Goal: Complete application form

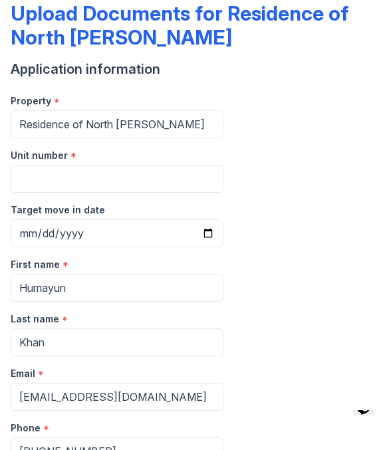
scroll to position [77, 0]
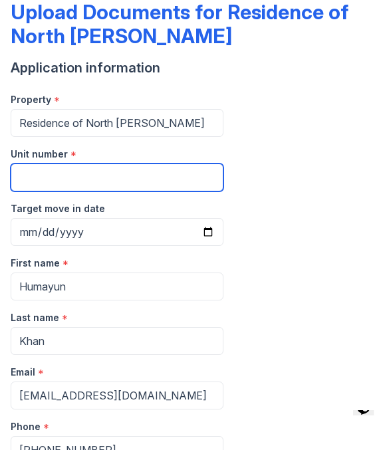
click at [175, 178] on input "Unit number" at bounding box center [117, 178] width 213 height 28
type input "B1304"
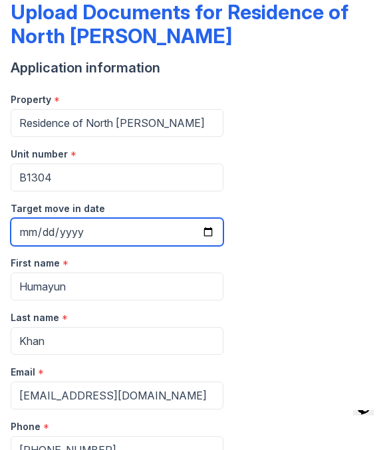
type input "[DATE]"
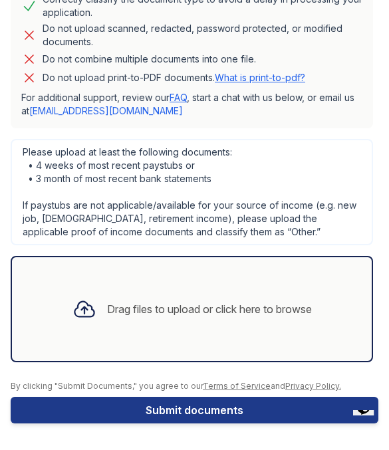
scroll to position [666, 0]
click at [247, 314] on div "Drag files to upload or click here to browse" at bounding box center [209, 309] width 205 height 16
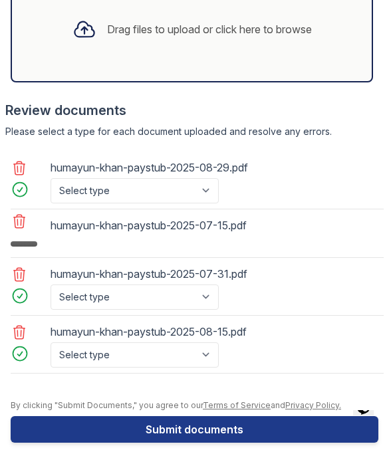
scroll to position [947, 0]
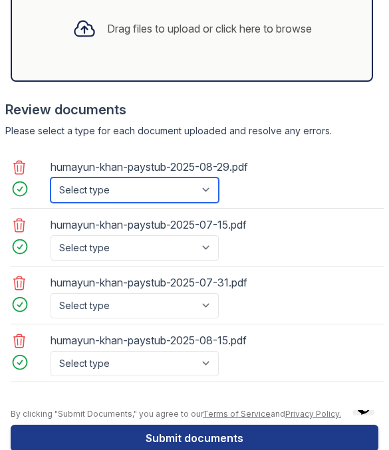
click at [206, 192] on select "Select type Paystub Bank Statement Offer Letter Tax Documents Benefit Award Let…" at bounding box center [135, 190] width 168 height 25
select select "paystub"
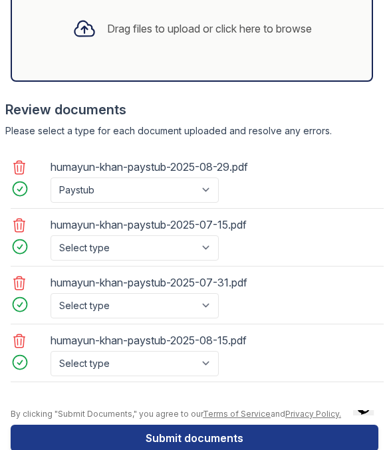
click at [194, 257] on select "Select type Paystub Bank Statement Offer Letter Tax Documents Benefit Award Let…" at bounding box center [135, 247] width 168 height 25
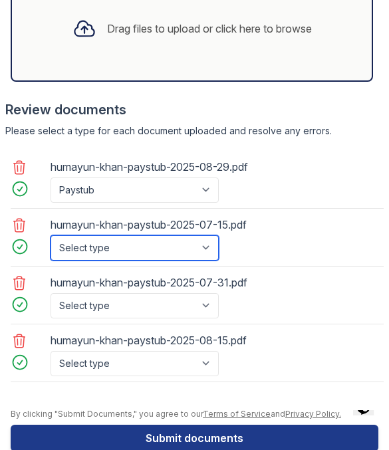
select select "paystub"
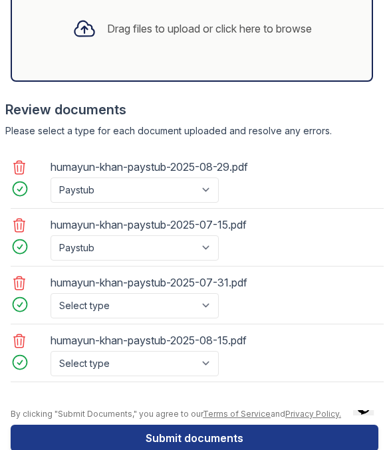
click at [192, 313] on select "Select type Paystub Bank Statement Offer Letter Tax Documents Benefit Award Let…" at bounding box center [135, 305] width 168 height 25
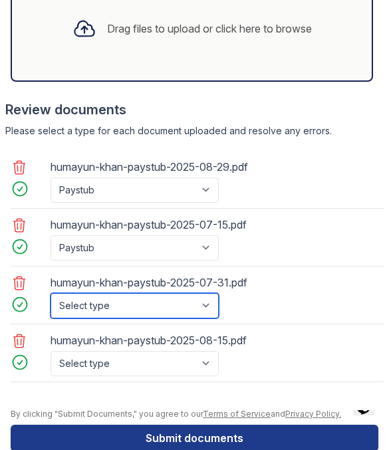
select select "paystub"
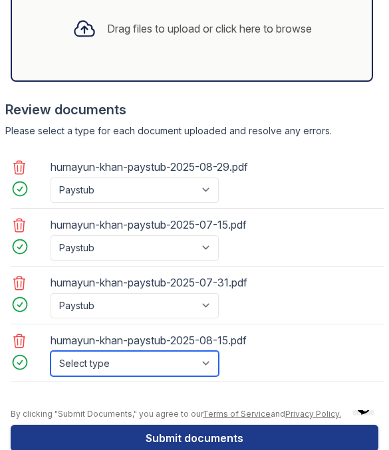
click at [200, 365] on select "Select type Paystub Bank Statement Offer Letter Tax Documents Benefit Award Let…" at bounding box center [135, 363] width 168 height 25
select select "paystub"
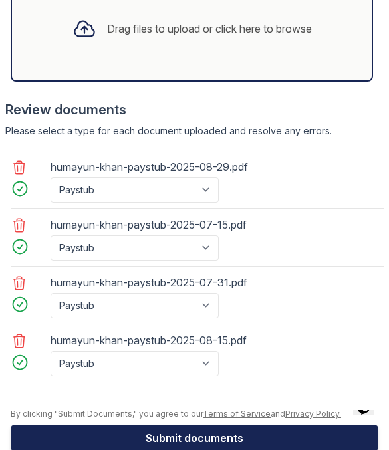
click at [283, 442] on button "Submit documents" at bounding box center [195, 438] width 368 height 27
